Goal: Information Seeking & Learning: Learn about a topic

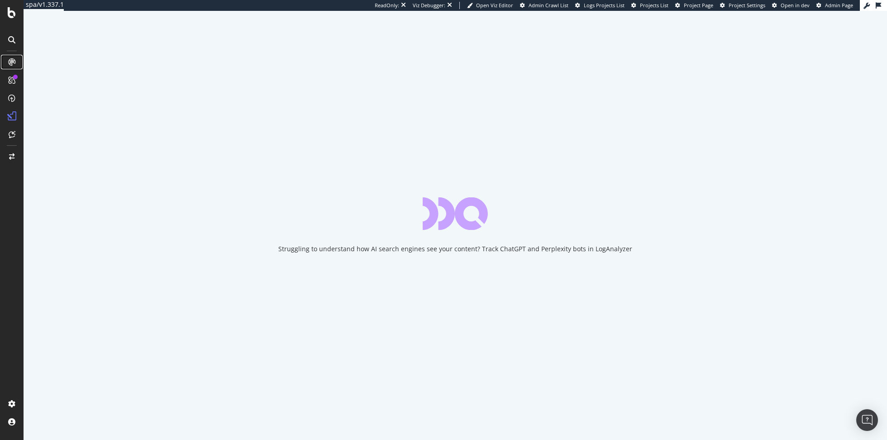
click at [18, 61] on div at bounding box center [12, 62] width 14 height 14
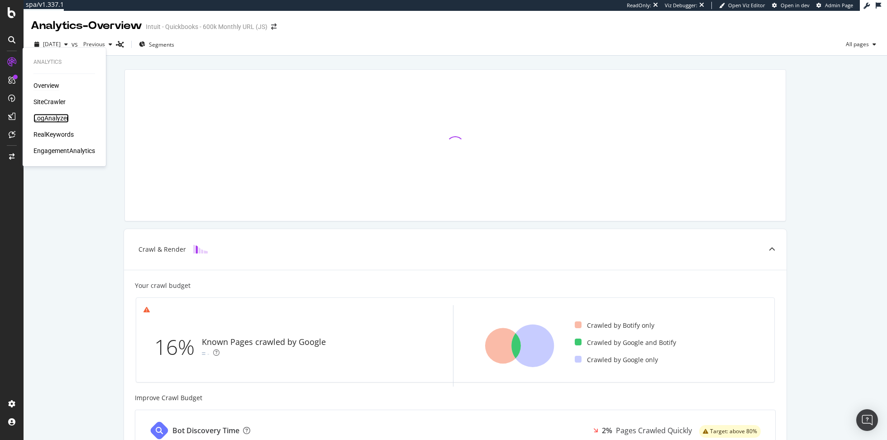
click at [56, 119] on div "LogAnalyzer" at bounding box center [50, 118] width 35 height 9
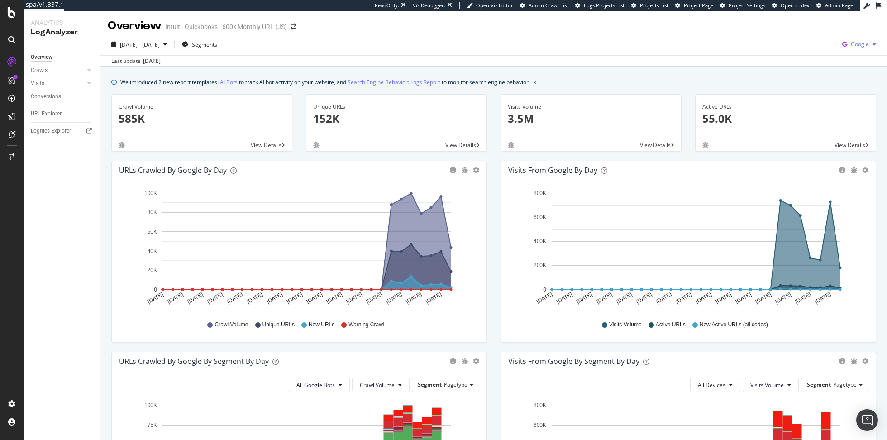
click at [856, 45] on span "Google" at bounding box center [859, 44] width 18 height 8
click at [816, 50] on span "OpenAI" at bounding box center [813, 53] width 33 height 8
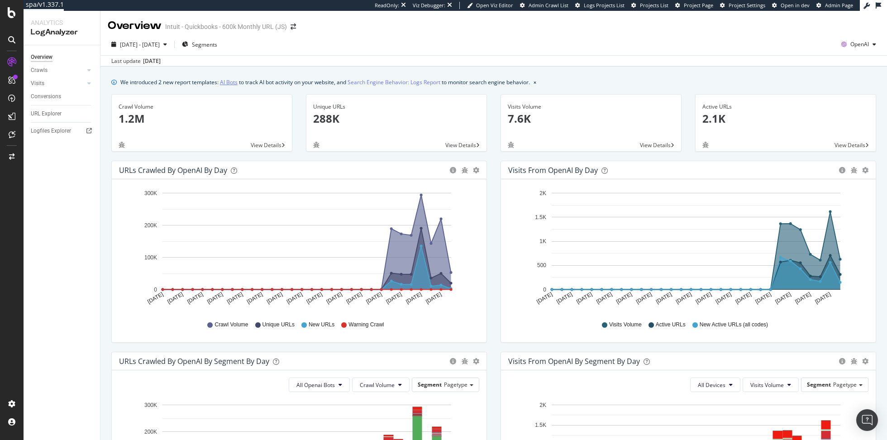
click at [234, 82] on link "AI Bots" at bounding box center [229, 81] width 18 height 9
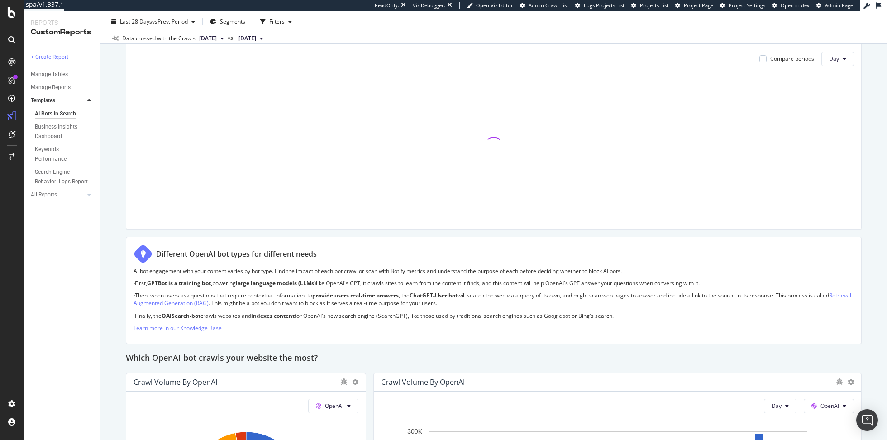
scroll to position [666, 0]
